Goal: Task Accomplishment & Management: Use online tool/utility

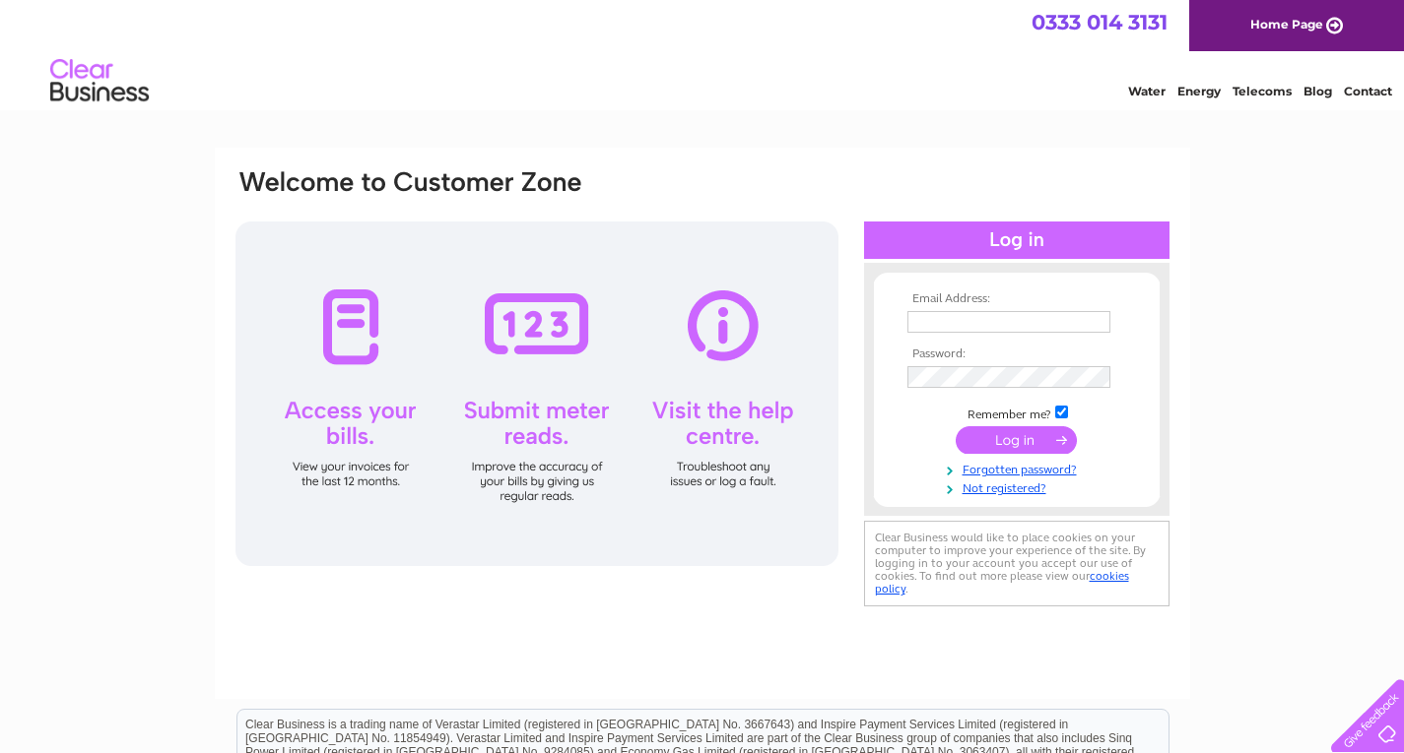
type input "Fredshaberdasheryltd@gmail.com"
click at [1023, 436] on input "submit" at bounding box center [1015, 440] width 121 height 28
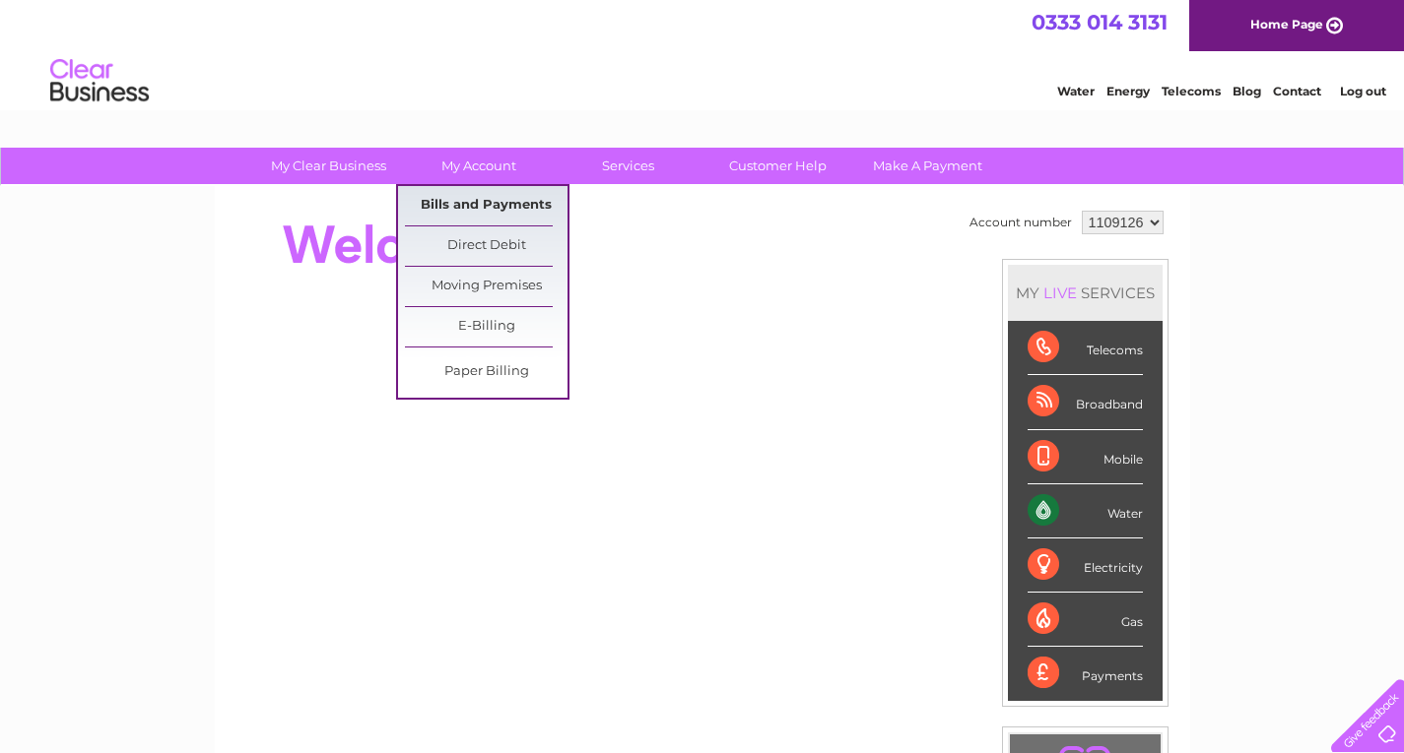
click at [467, 209] on link "Bills and Payments" at bounding box center [486, 205] width 163 height 39
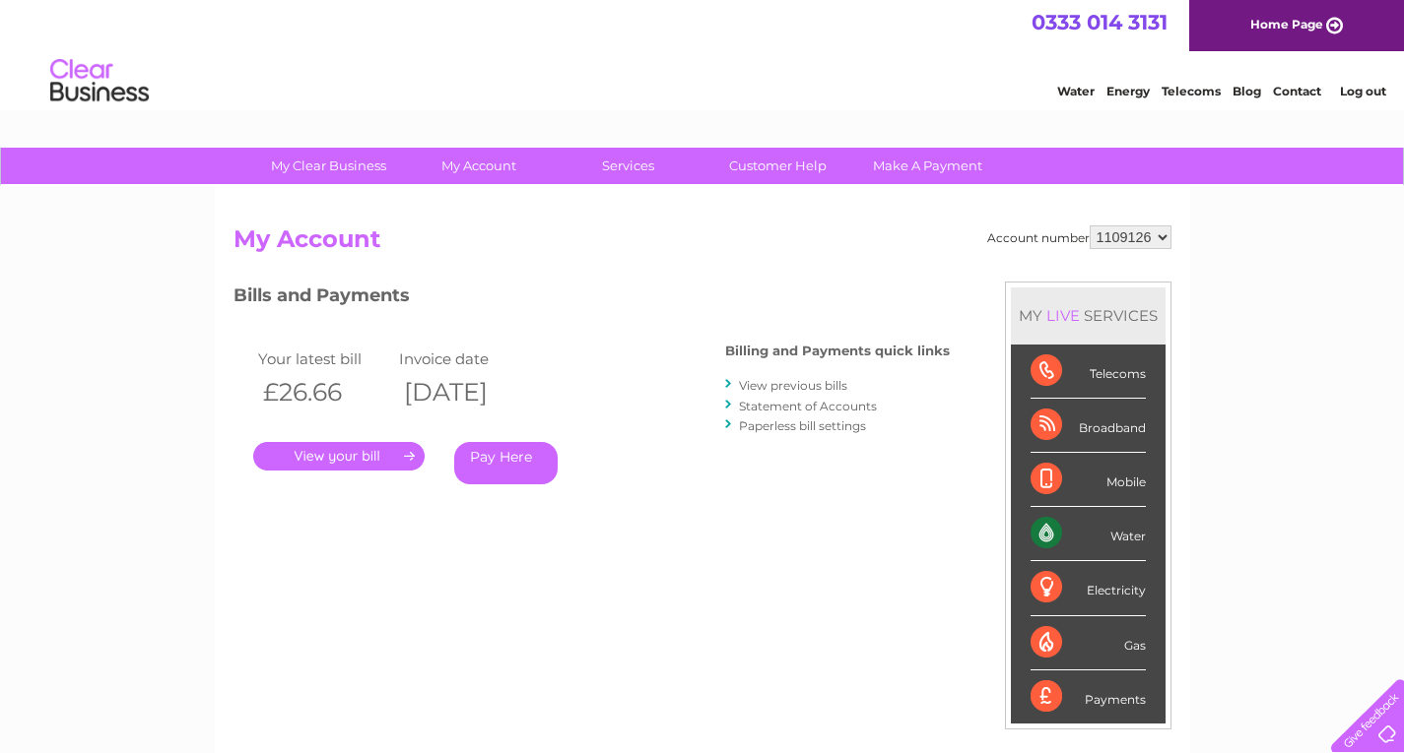
click at [358, 455] on link "." at bounding box center [338, 456] width 171 height 29
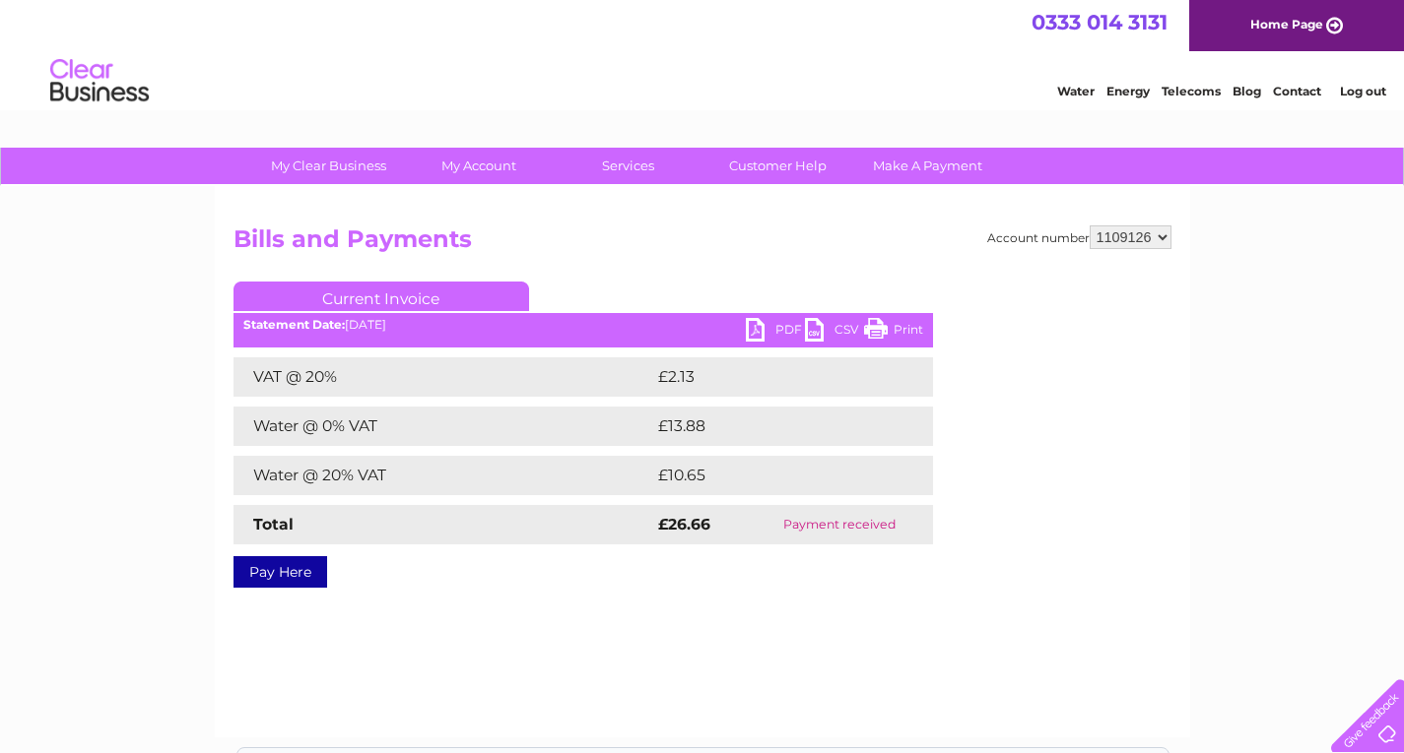
click at [765, 323] on link "PDF" at bounding box center [775, 332] width 59 height 29
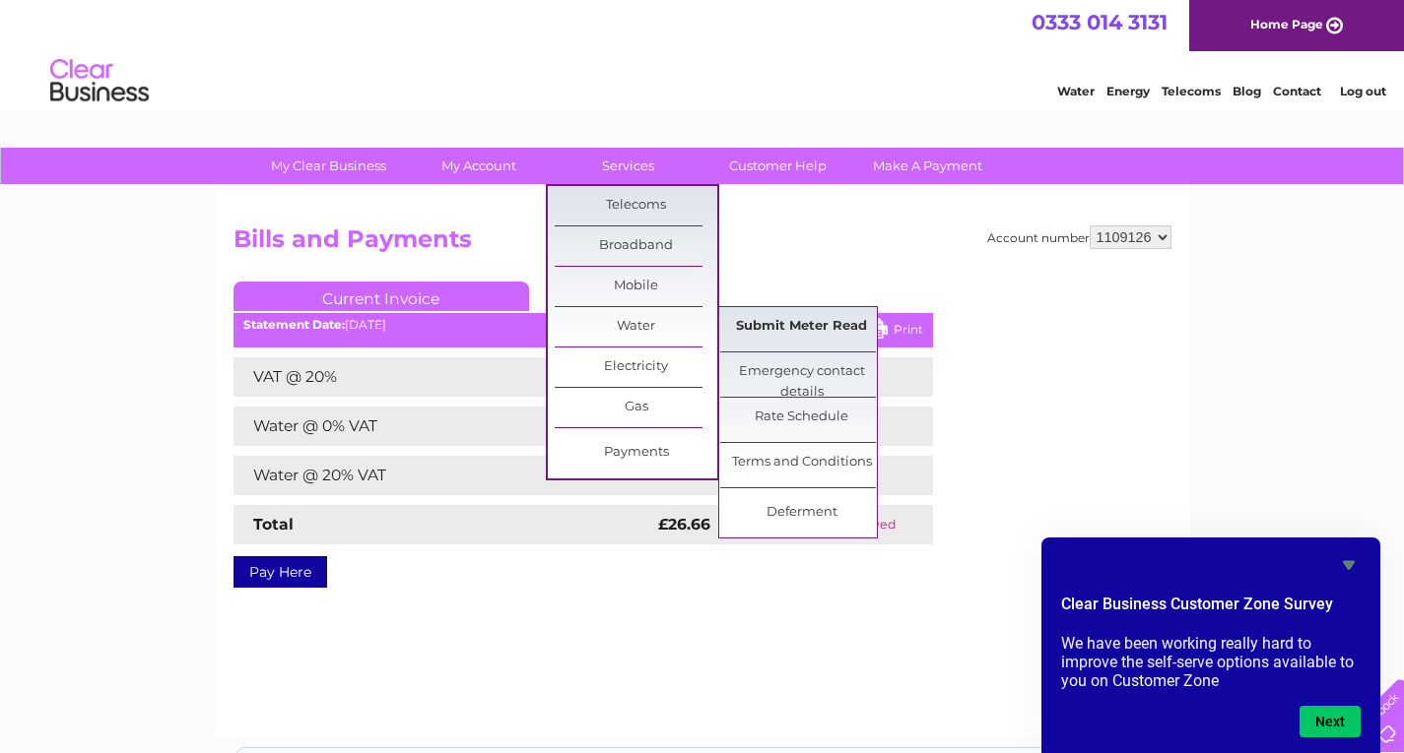
click at [790, 327] on link "Submit Meter Read" at bounding box center [801, 326] width 163 height 39
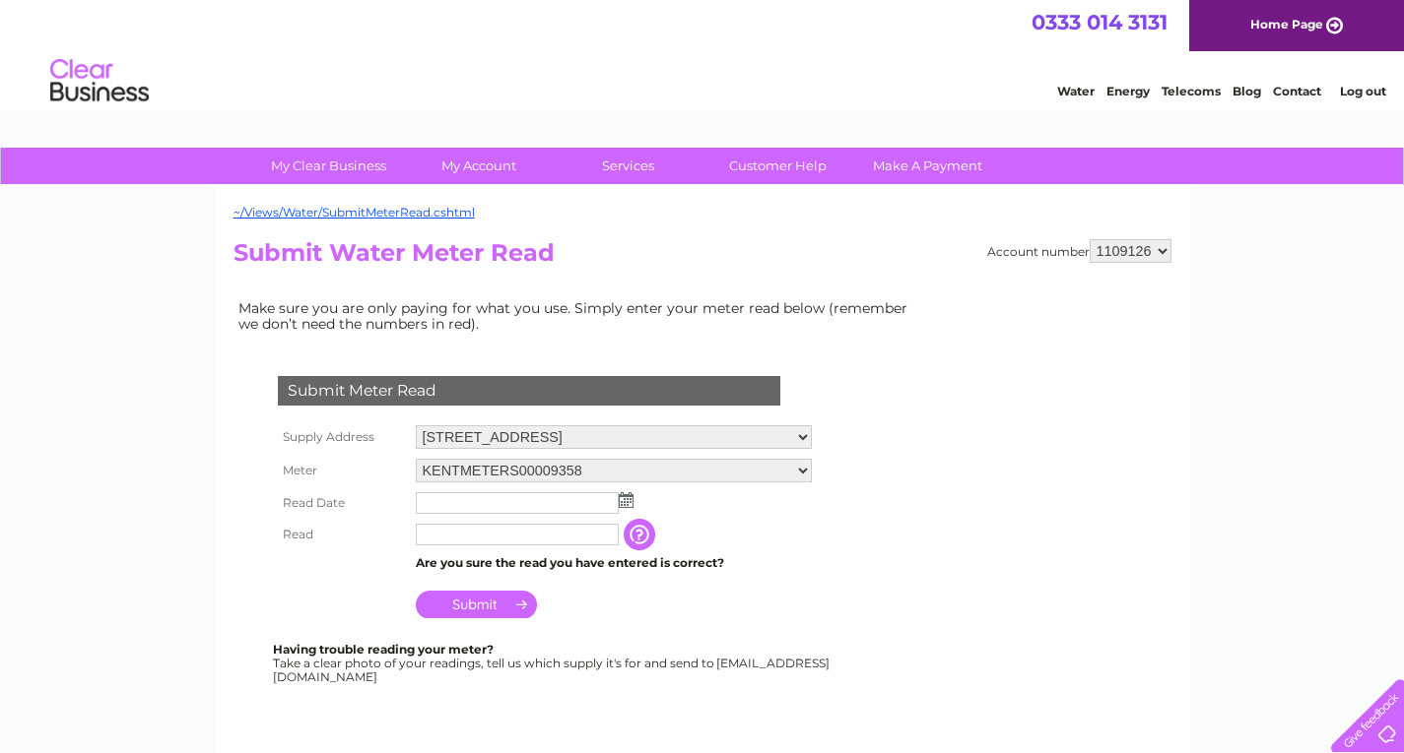
click at [619, 499] on img at bounding box center [626, 500] width 15 height 16
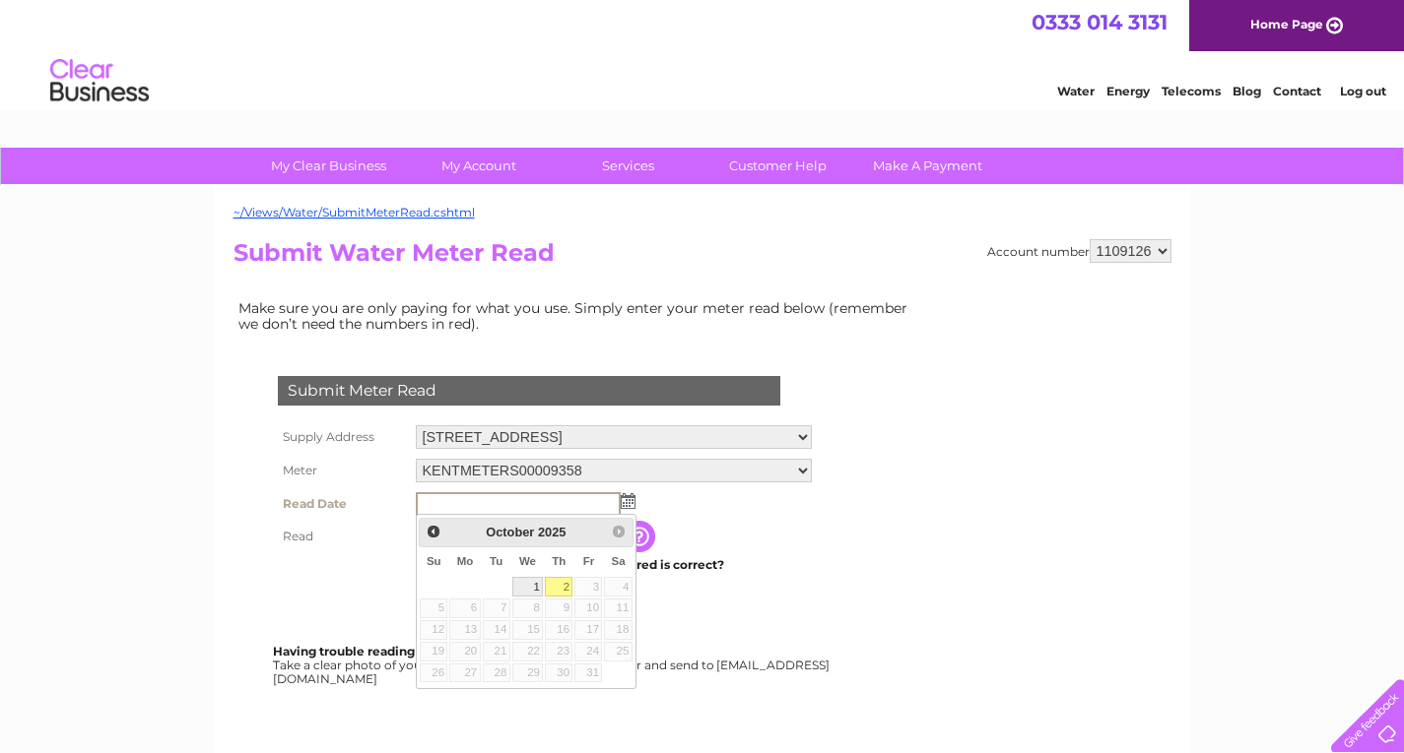
click at [533, 587] on link "1" at bounding box center [528, 587] width 32 height 20
type input "2025/10/01"
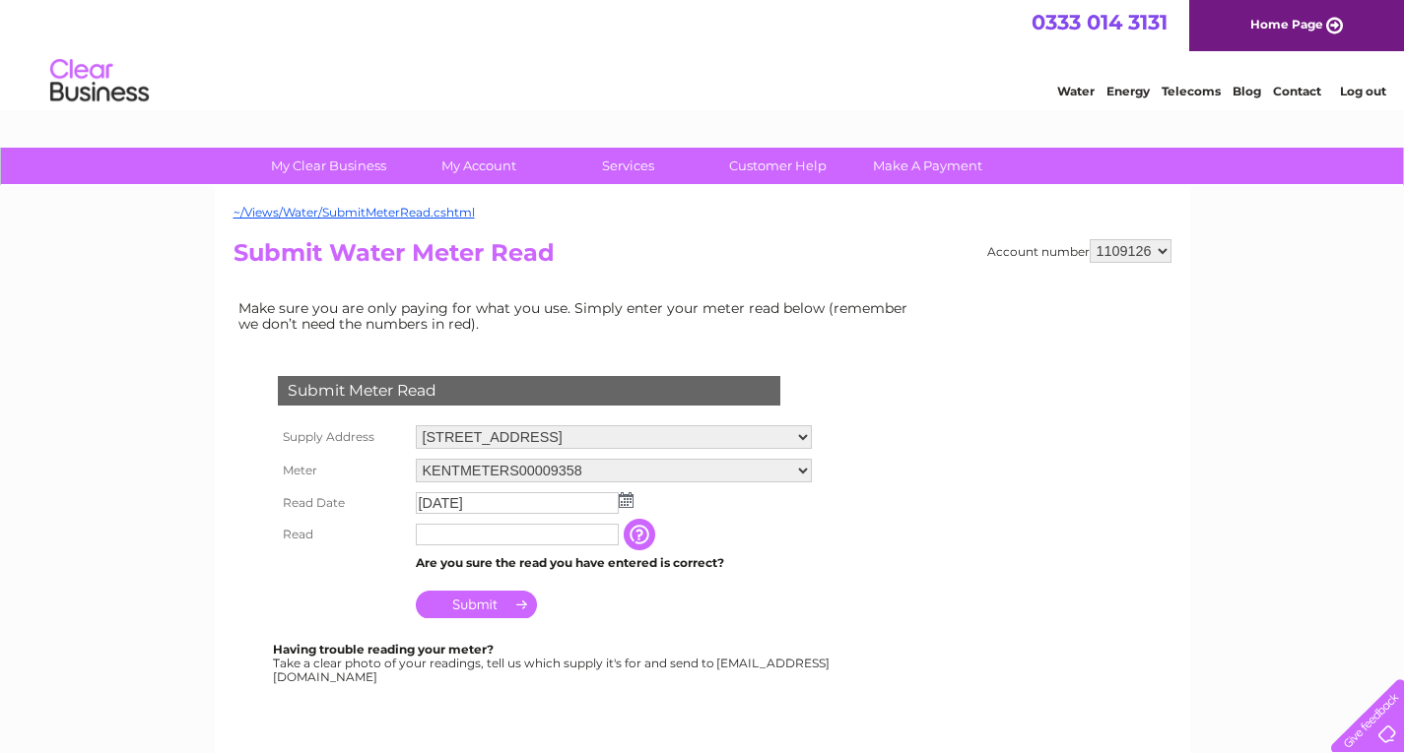
click at [476, 528] on input "text" at bounding box center [517, 535] width 203 height 22
type input "925"
click at [486, 606] on input "Submit" at bounding box center [476, 605] width 121 height 28
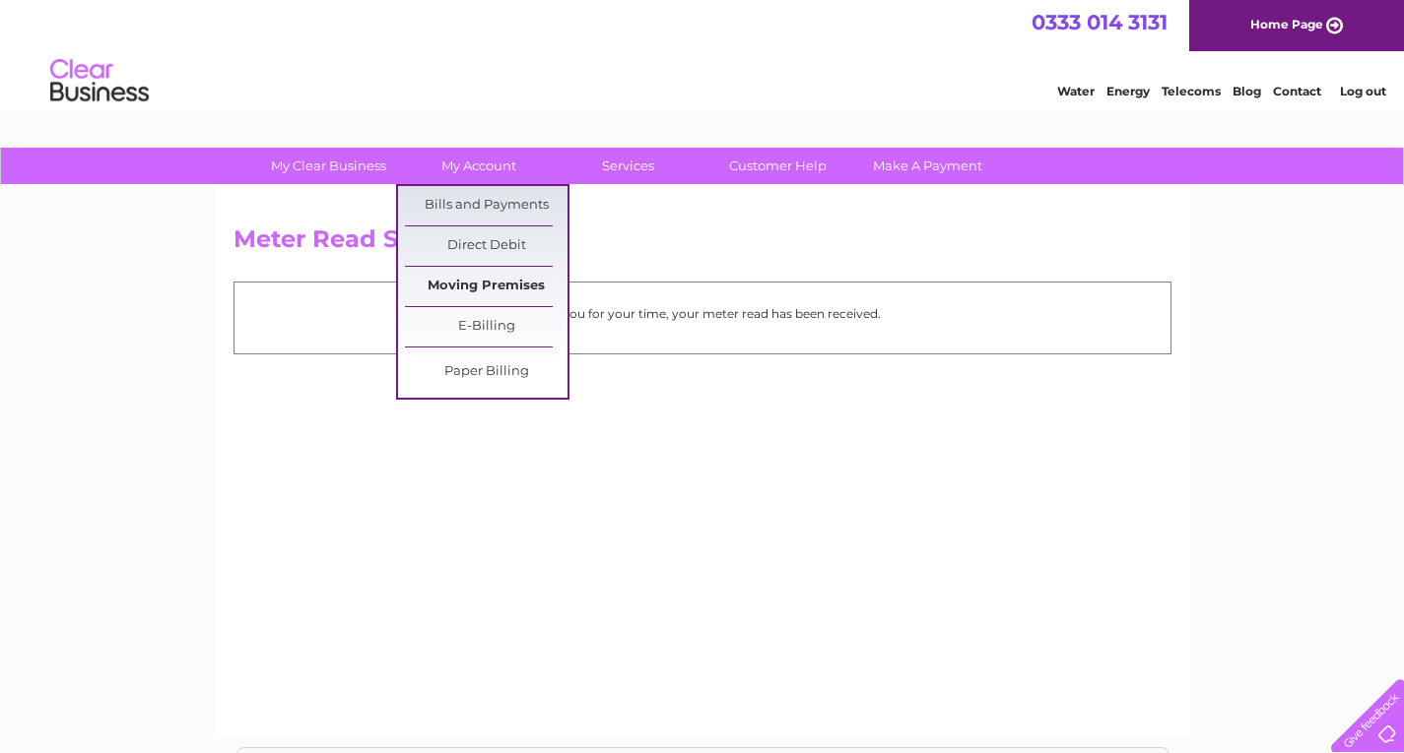
click at [490, 288] on link "Moving Premises" at bounding box center [486, 286] width 163 height 39
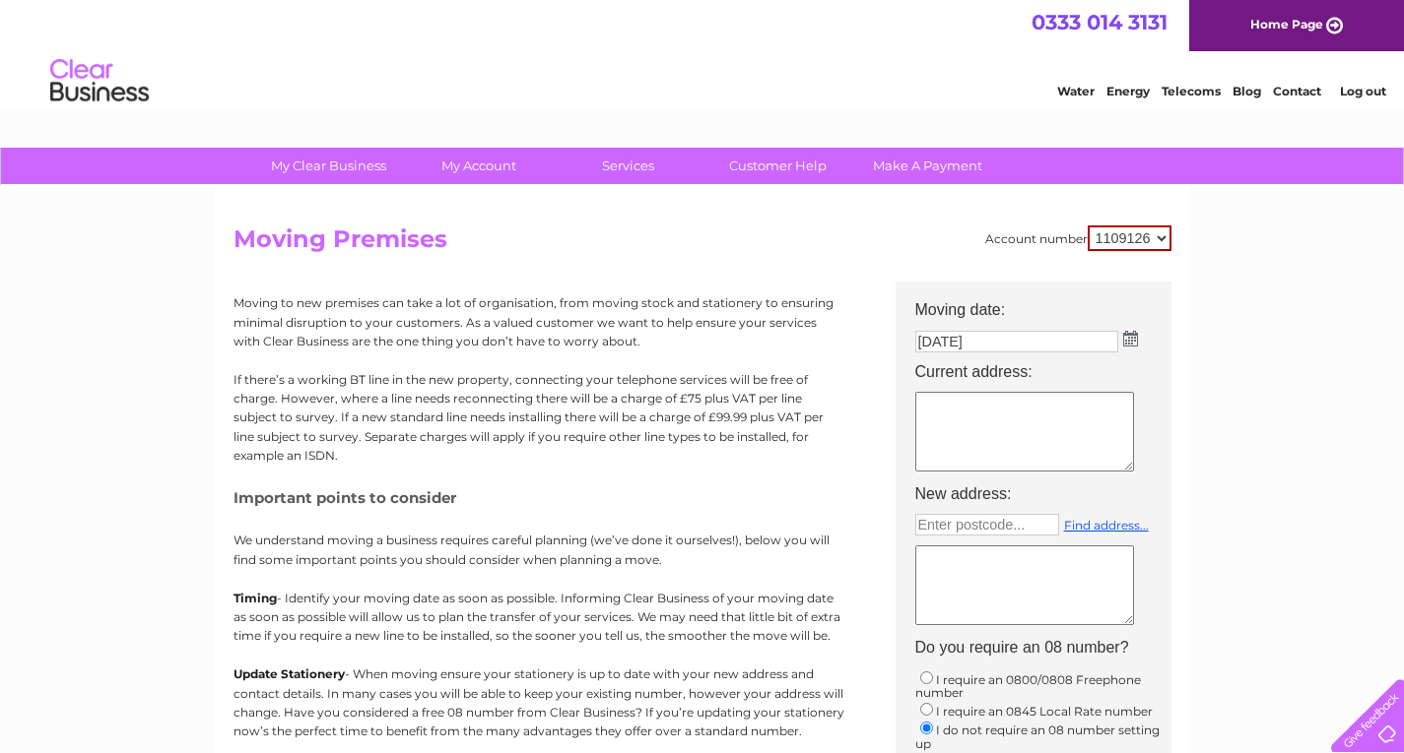
click at [1289, 90] on link "Contact" at bounding box center [1297, 91] width 48 height 15
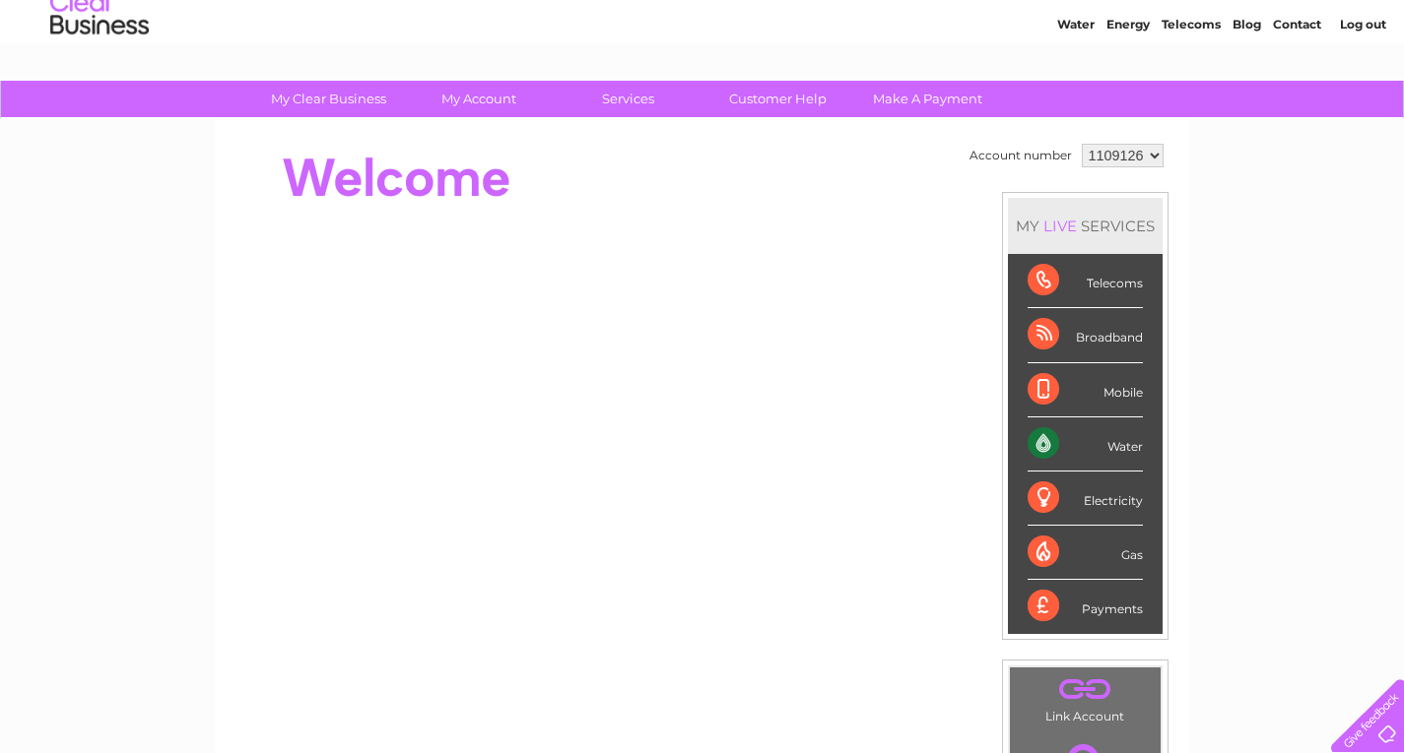
scroll to position [98, 0]
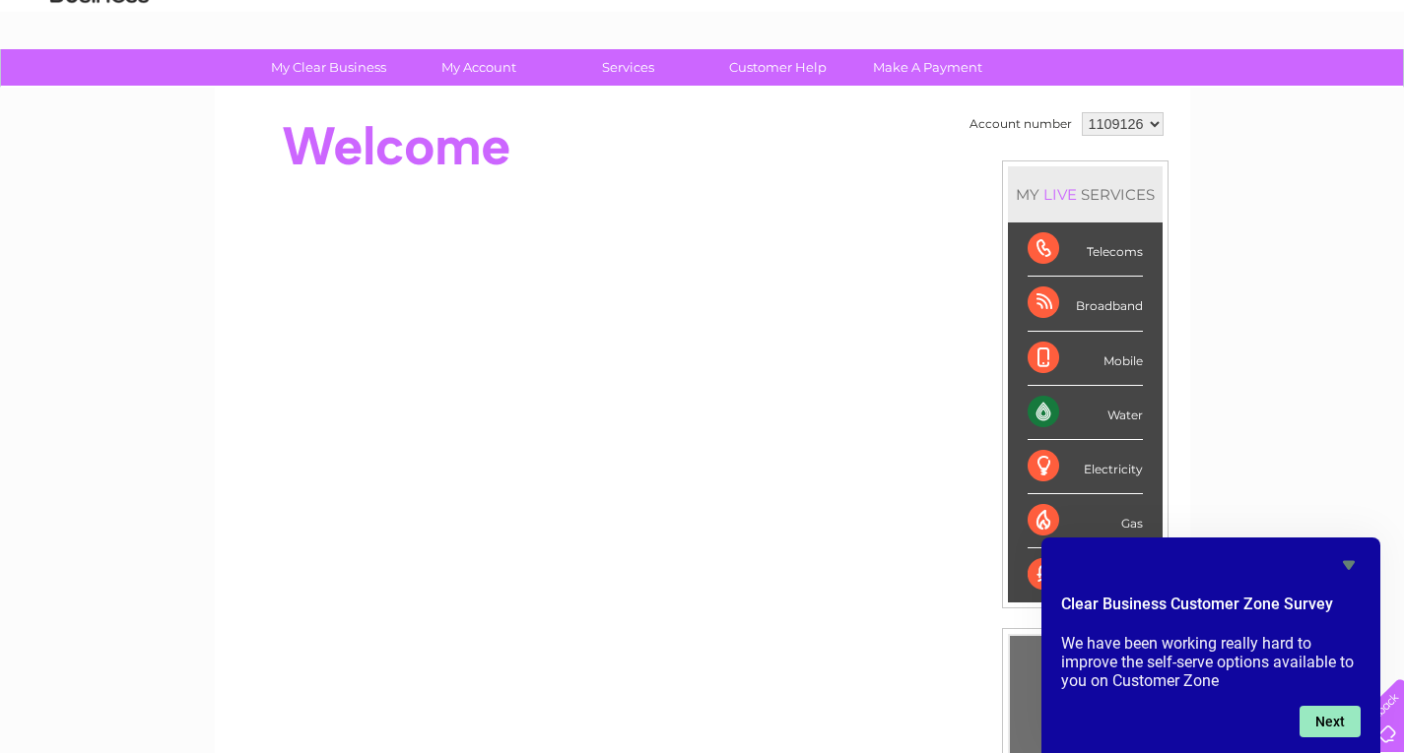
click at [1317, 724] on button "Next" at bounding box center [1329, 722] width 61 height 32
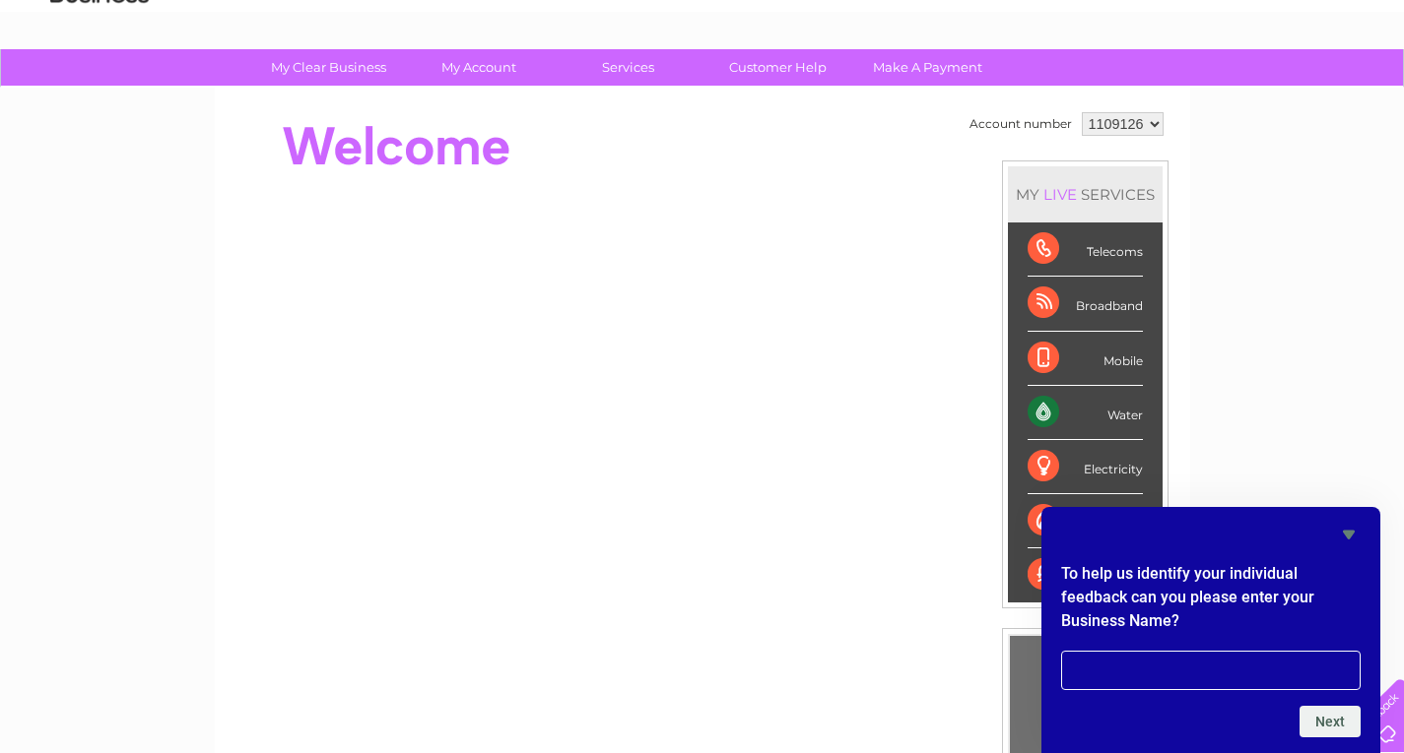
click at [1349, 526] on icon "Hide survey" at bounding box center [1349, 535] width 24 height 24
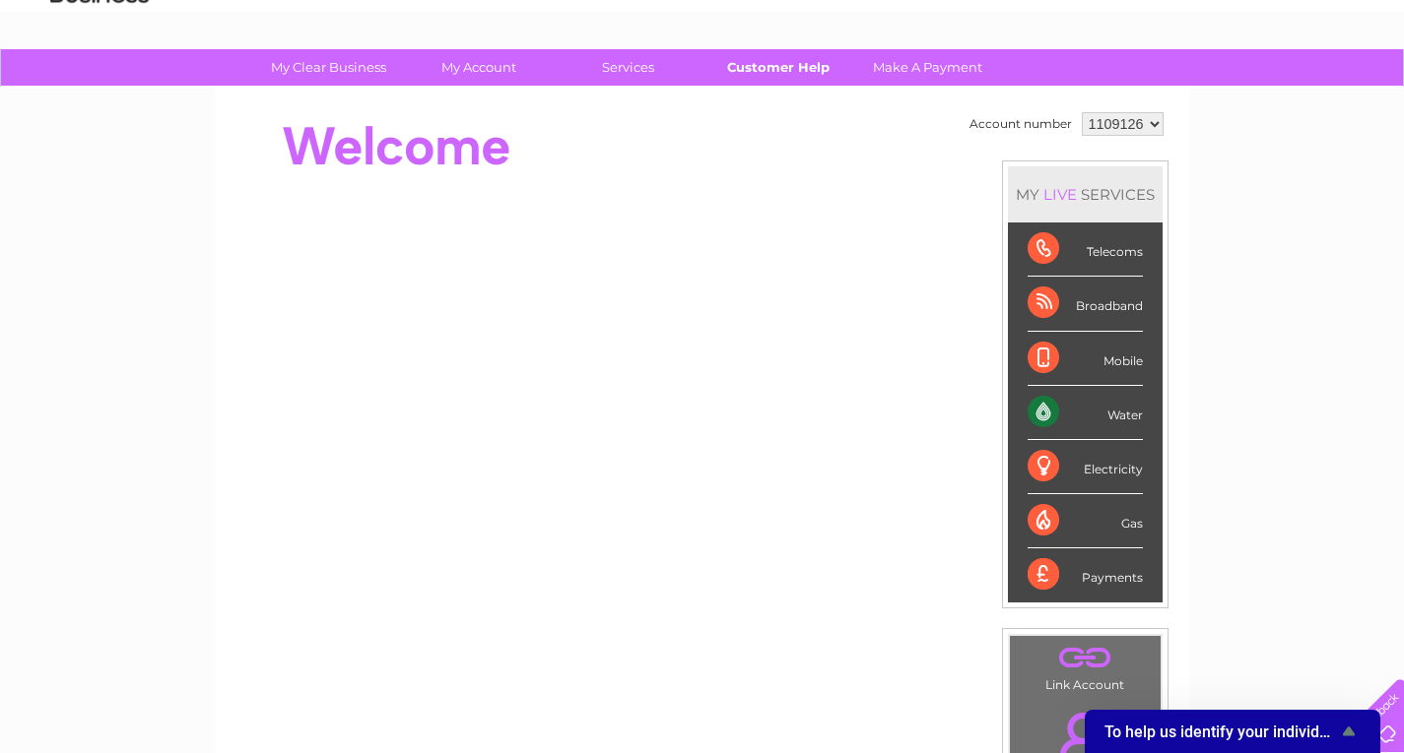
click at [773, 63] on link "Customer Help" at bounding box center [777, 67] width 163 height 36
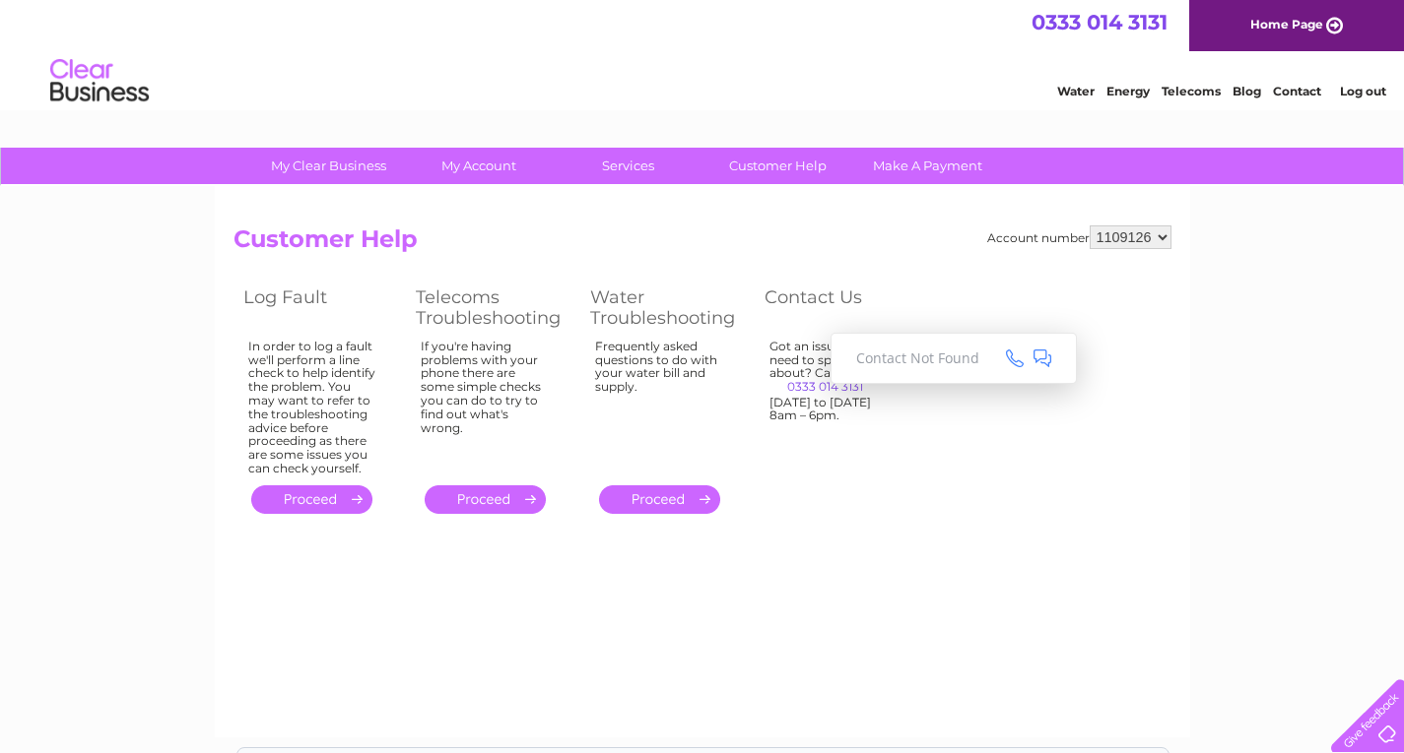
click at [815, 390] on span "0333 014 3131" at bounding box center [816, 387] width 94 height 15
